Goal: Transaction & Acquisition: Purchase product/service

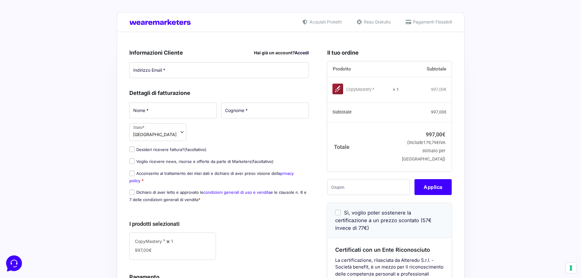
click at [332, 171] on th "Totale" at bounding box center [363, 146] width 72 height 49
click at [361, 195] on input "text" at bounding box center [368, 187] width 83 height 16
paste input "[EMAIL_ADDRESS]"
type input "[EMAIL_ADDRESS]"
click at [429, 195] on button "Applica" at bounding box center [433, 187] width 37 height 16
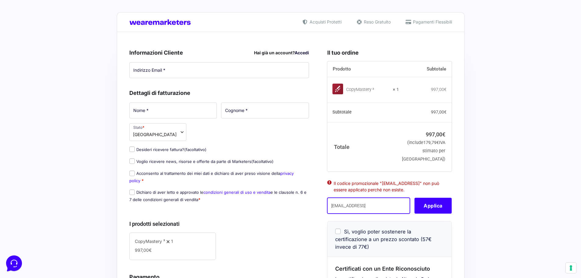
click at [402, 214] on input "[EMAIL_ADDRESS]" at bounding box center [368, 206] width 83 height 16
click at [401, 214] on input "ricciomarcello@gmail.comcm3wl" at bounding box center [368, 206] width 83 height 16
click at [399, 214] on input "ricciomarcello@gmail.comcm3wl" at bounding box center [368, 206] width 83 height 16
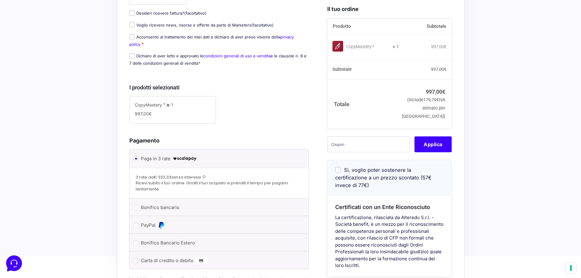
scroll to position [38, 0]
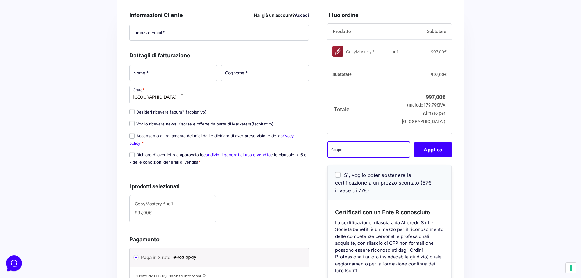
click at [365, 157] on input "text" at bounding box center [368, 150] width 83 height 16
paste input "ricciomarcello@gmail.comcm3wl"
click at [425, 157] on button "Applica" at bounding box center [433, 150] width 37 height 16
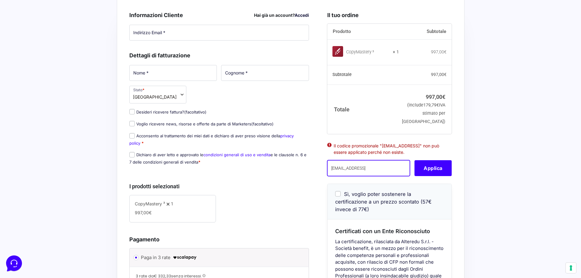
click at [351, 176] on input "ricciomarcello@gmail.comcm3wl" at bounding box center [368, 168] width 83 height 16
drag, startPoint x: 381, startPoint y: 184, endPoint x: 280, endPoint y: 183, distance: 101.0
click at [280, 183] on form "Informazioni Cliente Hai già un account? Accedi Indirizzo Email * Password * Ac…" at bounding box center [290, 205] width 323 height 402
type input "cm3wl"
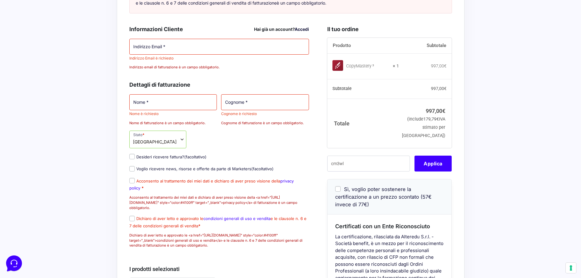
scroll to position [103, 0]
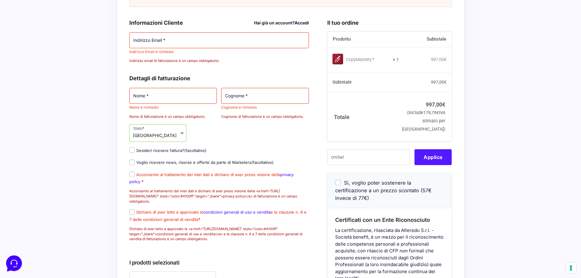
click at [441, 165] on button "Applica" at bounding box center [433, 157] width 37 height 16
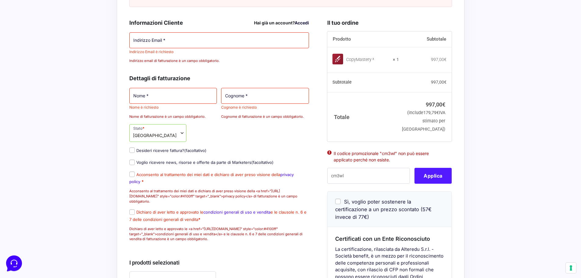
click at [441, 163] on li "Il codice promozionale "cm3wl" non può essere applicato perché non esiste." at bounding box center [390, 156] width 112 height 13
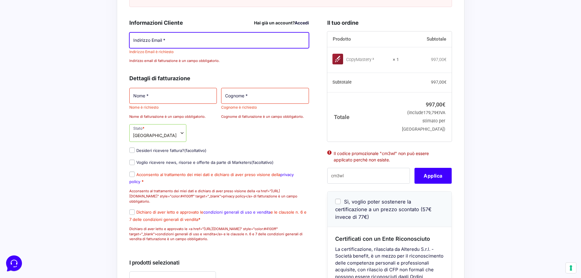
click at [186, 45] on input "Indirizzo Email *" at bounding box center [219, 40] width 180 height 16
type input "[EMAIL_ADDRESS][DOMAIN_NAME]"
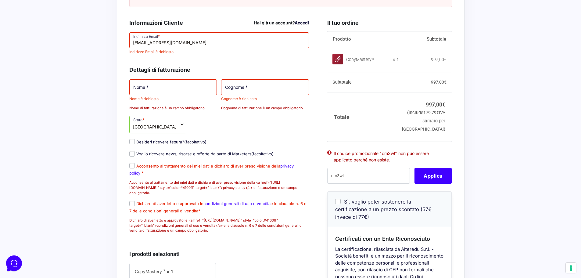
click at [201, 110] on p "Nome * Nome è richiesto Nome di fatturazione è un campo obbligatorio." at bounding box center [173, 94] width 92 height 33
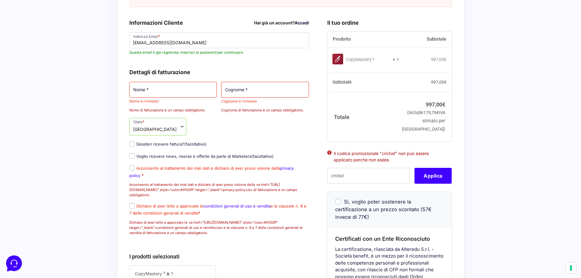
click at [195, 86] on div "Dettagli di fatturazione Nome * Nome è richiesto Nome di fatturazione è un camp…" at bounding box center [219, 150] width 180 height 178
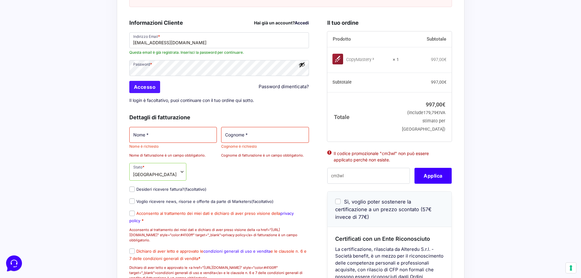
click at [154, 93] on input "Accesso" at bounding box center [144, 87] width 31 height 12
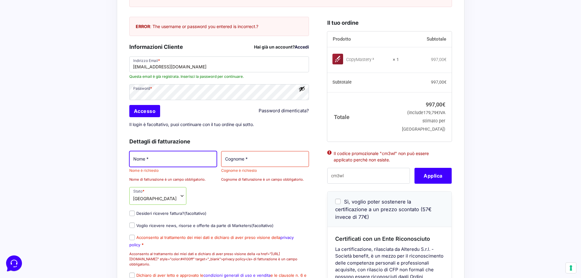
click at [185, 167] on input "Nome *" at bounding box center [173, 159] width 88 height 16
type input "[PERSON_NAME]"
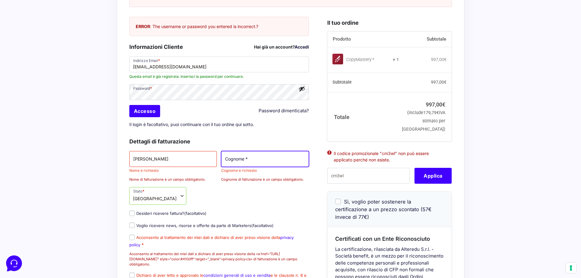
type input "Riccio"
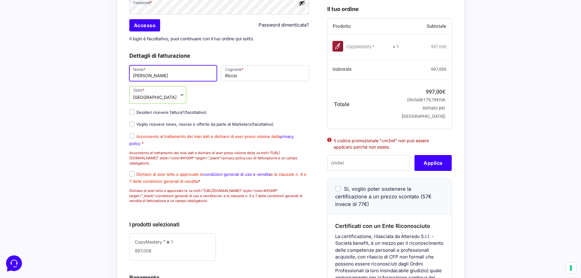
scroll to position [194, 0]
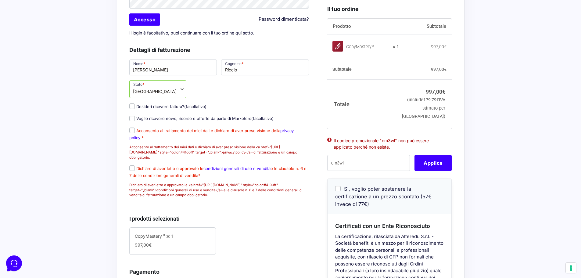
click at [139, 139] on label "Acconsento al trattamento dei miei dati e dichiaro di aver preso visione della …" at bounding box center [211, 134] width 164 height 12
click at [135, 133] on input "Acconsento al trattamento dei miei dati e dichiaro di aver preso visione della …" at bounding box center [131, 130] width 5 height 5
checkbox input "true"
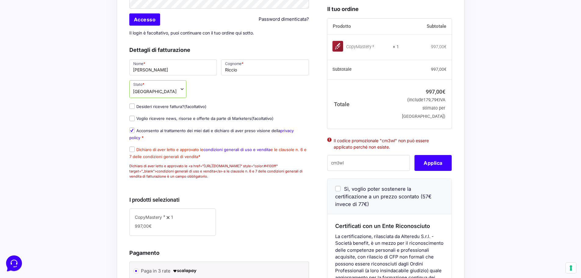
click at [135, 158] on span "Dichiaro di aver letto e approvato le condizioni generali di uso e vendita e le…" at bounding box center [217, 152] width 177 height 13
click at [133, 152] on input "Dichiaro di aver letto e approvato le condizioni generali di uso e vendita e le…" at bounding box center [131, 148] width 5 height 5
checkbox input "true"
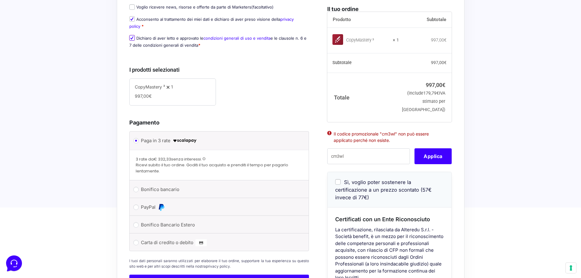
scroll to position [316, 0]
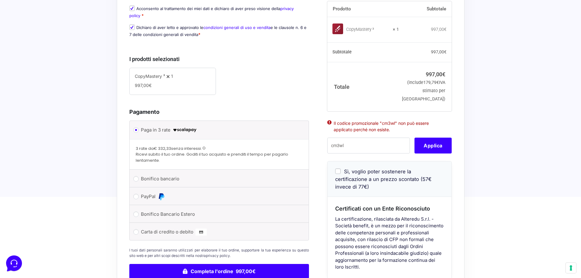
click at [140, 184] on li "Bonifico bancario Effettua il pagamento con questi dati. IBAN: IT60T02008326500…" at bounding box center [219, 179] width 179 height 18
click at [137, 182] on input "Bonifico bancario" at bounding box center [135, 178] width 5 height 5
radio input "true"
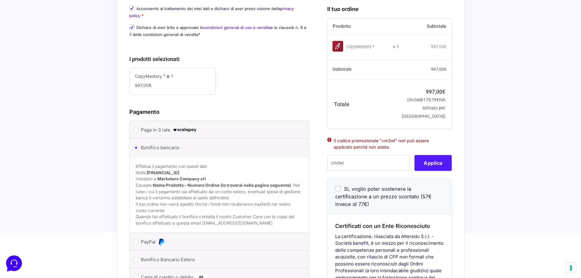
click at [439, 170] on button "Applica" at bounding box center [433, 163] width 37 height 16
click at [430, 171] on button "Applica" at bounding box center [433, 163] width 37 height 16
type button "Apply"
click at [345, 171] on input "cm3wl" at bounding box center [368, 163] width 83 height 16
paste input "[EMAIL_ADDRESS][DOMAIN_NAME]"
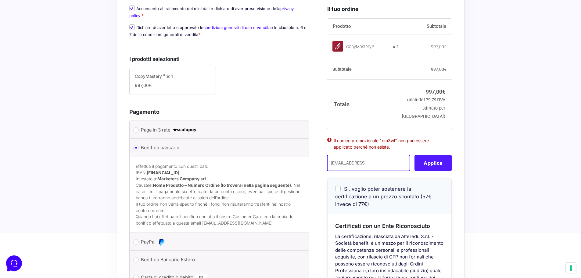
type input "ricciomarcello@gmail.comcm3wl"
click at [452, 171] on button "Applica" at bounding box center [433, 163] width 37 height 16
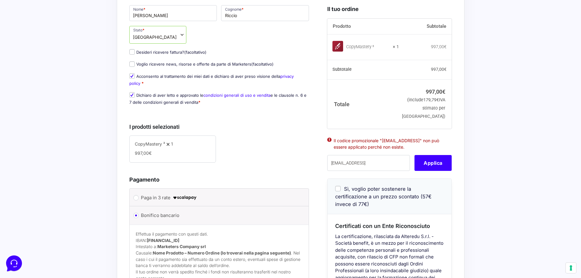
scroll to position [225, 0]
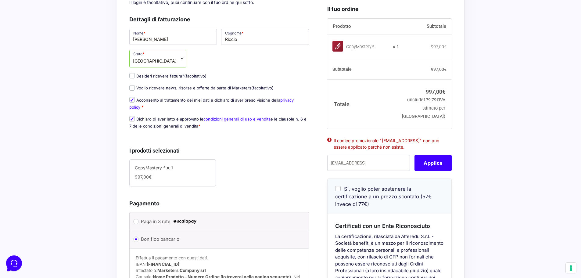
click at [174, 171] on div "CopyMastery ³ 1" at bounding box center [173, 168] width 76 height 8
click at [161, 170] on span "CopyMastery ³" at bounding box center [150, 167] width 30 height 5
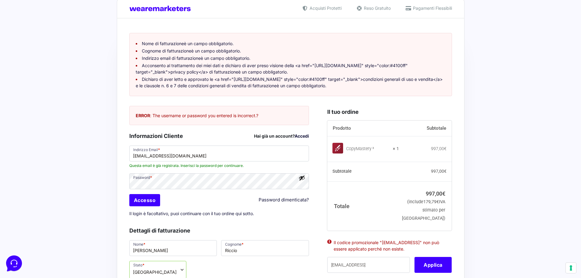
scroll to position [0, 0]
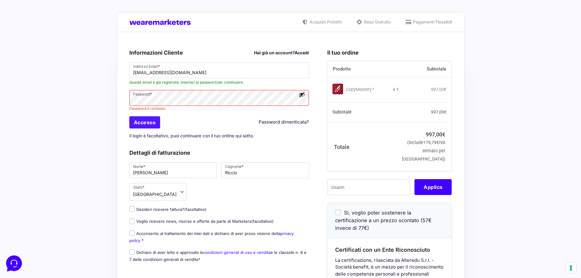
click at [150, 124] on div "Accesso Password dimenticata?" at bounding box center [219, 122] width 184 height 14
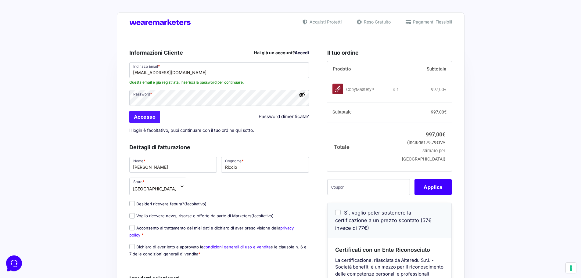
click at [151, 122] on input "Accesso" at bounding box center [144, 117] width 31 height 12
click at [305, 95] on button "Mostra password" at bounding box center [302, 94] width 7 height 7
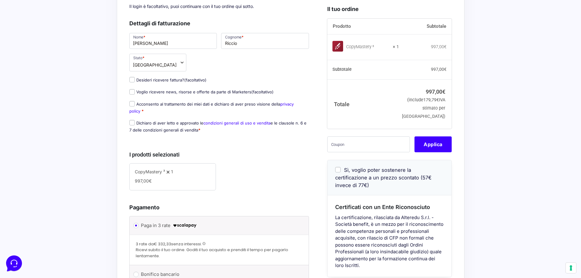
scroll to position [122, 0]
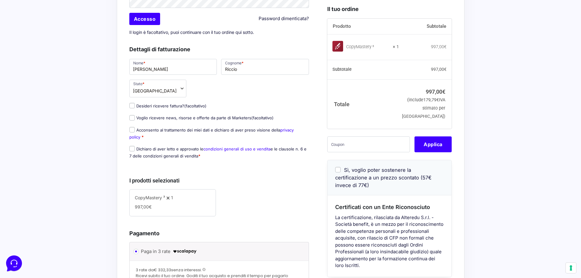
click at [137, 109] on p "Desideri ricevere fattura? (facoltativo)" at bounding box center [219, 106] width 184 height 9
click at [135, 107] on label "Desideri ricevere fattura? (facoltativo)" at bounding box center [167, 105] width 77 height 5
click at [135, 107] on input "Desideri ricevere fattura? (facoltativo)" at bounding box center [131, 105] width 5 height 5
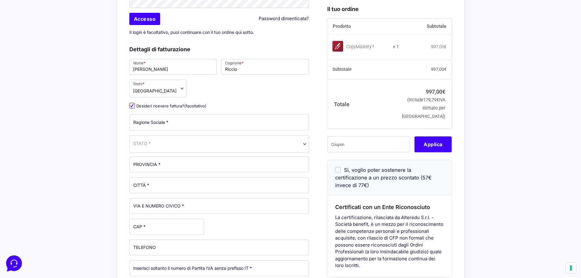
click at [133, 106] on input "Desideri ricevere fattura? (facoltativo)" at bounding box center [131, 105] width 5 height 5
checkbox input "false"
select select
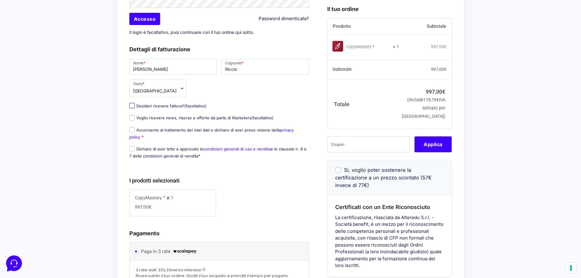
click at [133, 106] on input "Desideri ricevere fattura? (facoltativo)" at bounding box center [131, 105] width 5 height 5
checkbox input "true"
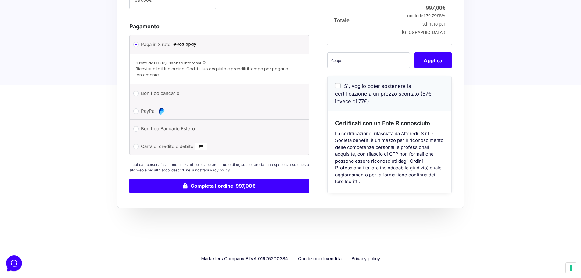
scroll to position [538, 0]
